Goal: Complete application form

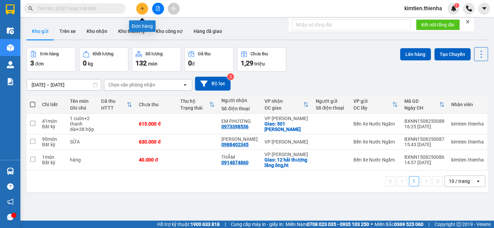
click at [142, 8] on icon "plus" at bounding box center [142, 8] width 4 height 0
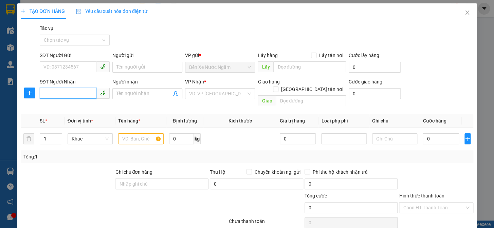
click at [72, 94] on input "SĐT Người Nhận" at bounding box center [68, 93] width 57 height 11
click at [70, 108] on div "0913331584 - c hằng" at bounding box center [76, 107] width 67 height 7
type input "0913331584"
type input "c hằng"
type input "0913331584"
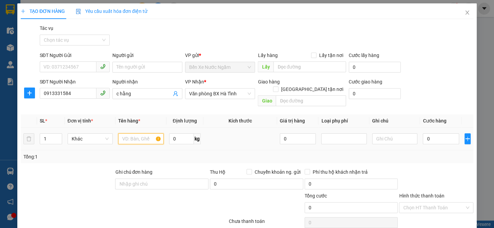
click at [135, 134] on input "text" at bounding box center [141, 139] width 46 height 11
type input "XOP"
click at [423, 134] on input "0" at bounding box center [441, 139] width 36 height 11
type input "5"
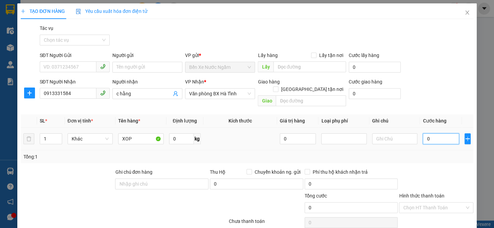
type input "5"
type input "50"
type input "500"
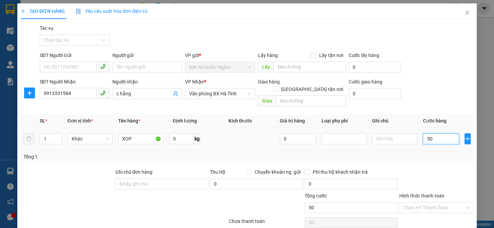
type input "500"
type input "5.000"
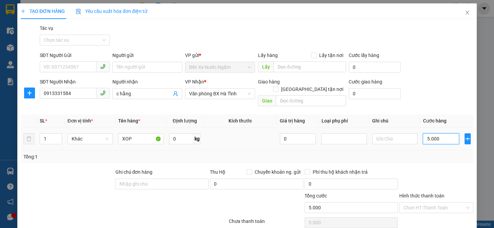
type input "50.000"
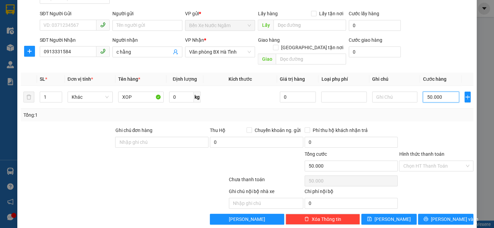
scroll to position [44, 0]
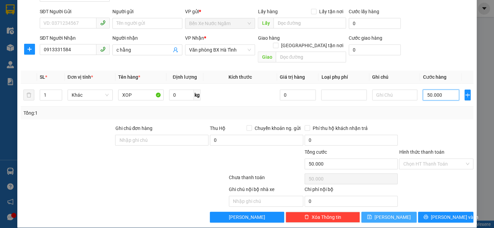
type input "50.000"
click at [383, 212] on button "Lưu" at bounding box center [388, 217] width 55 height 11
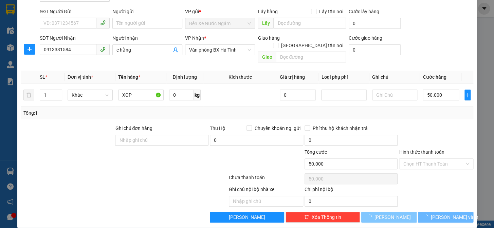
type input "0"
